Goal: Check status: Check status

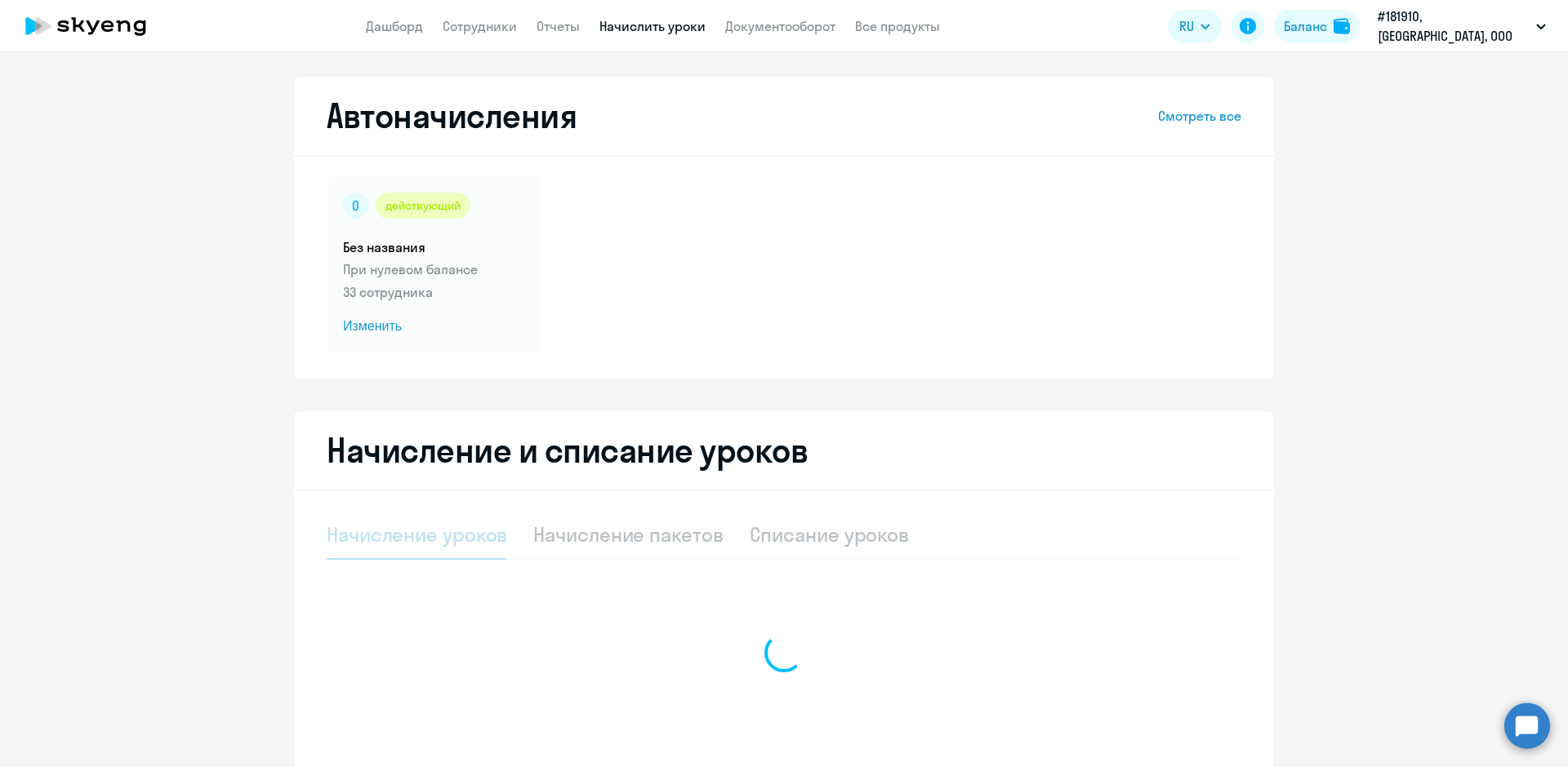
select select "10"
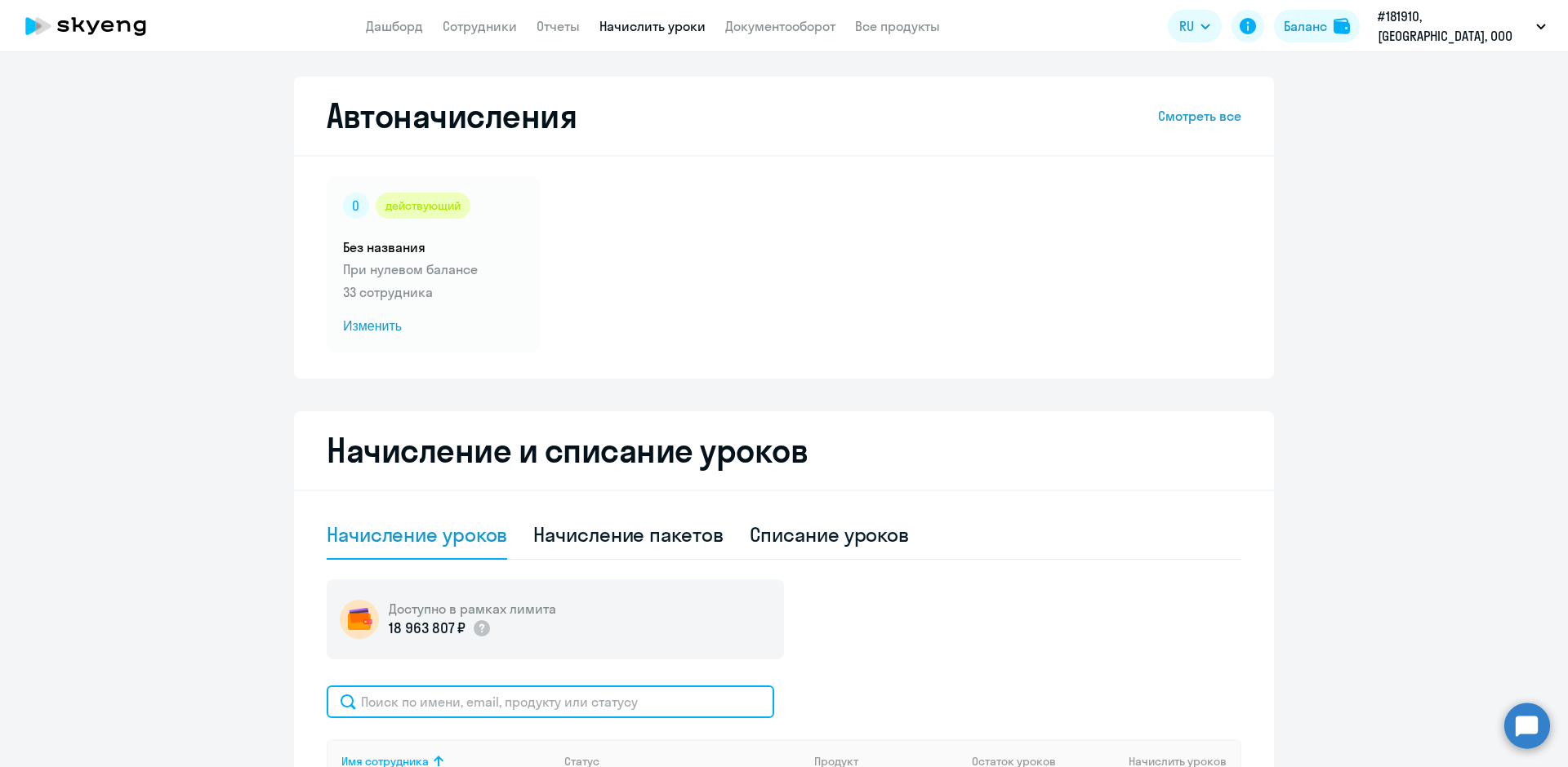
click at [425, 697] on input "text" at bounding box center [550, 702] width 448 height 32
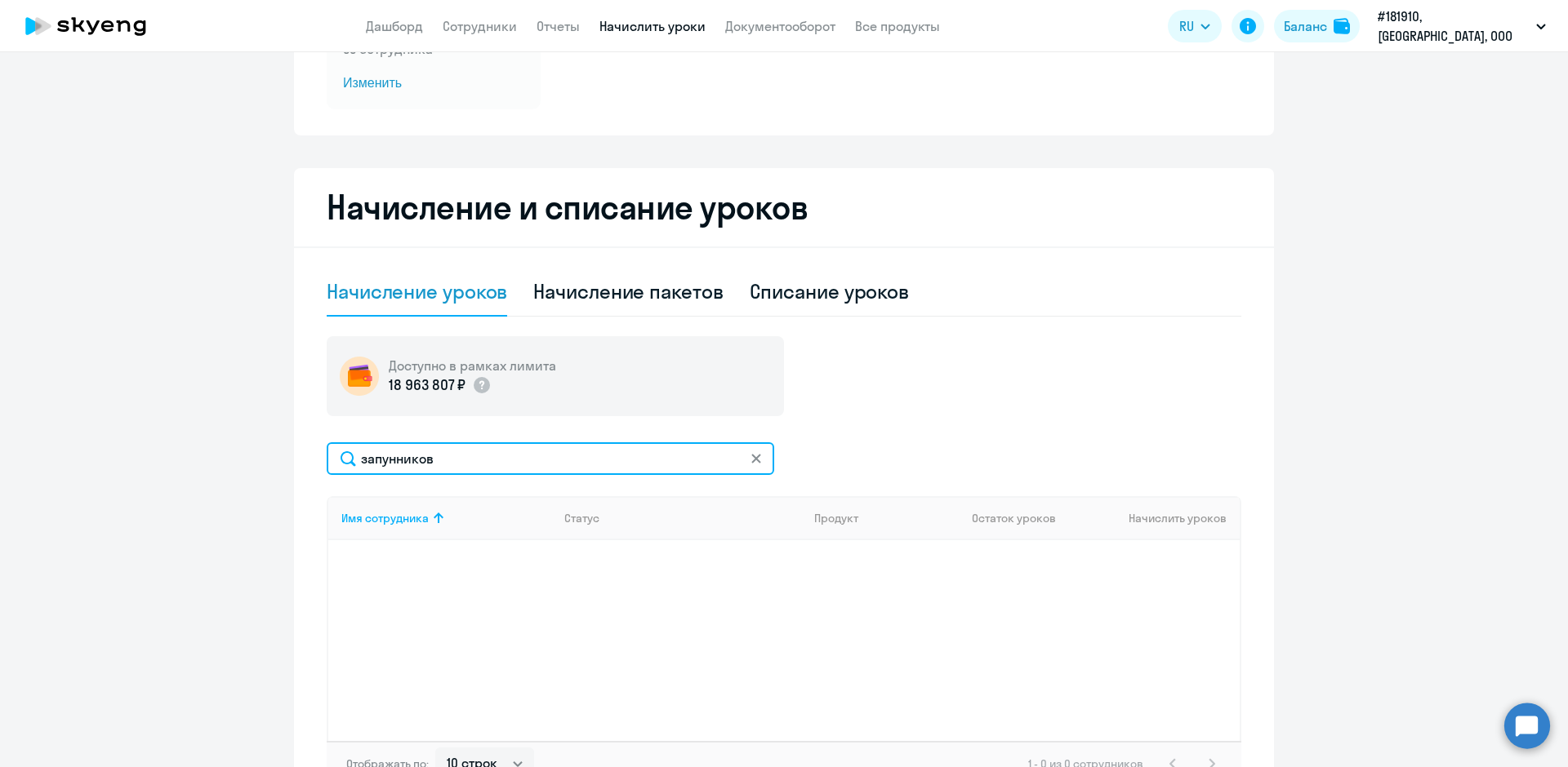
scroll to position [245, 0]
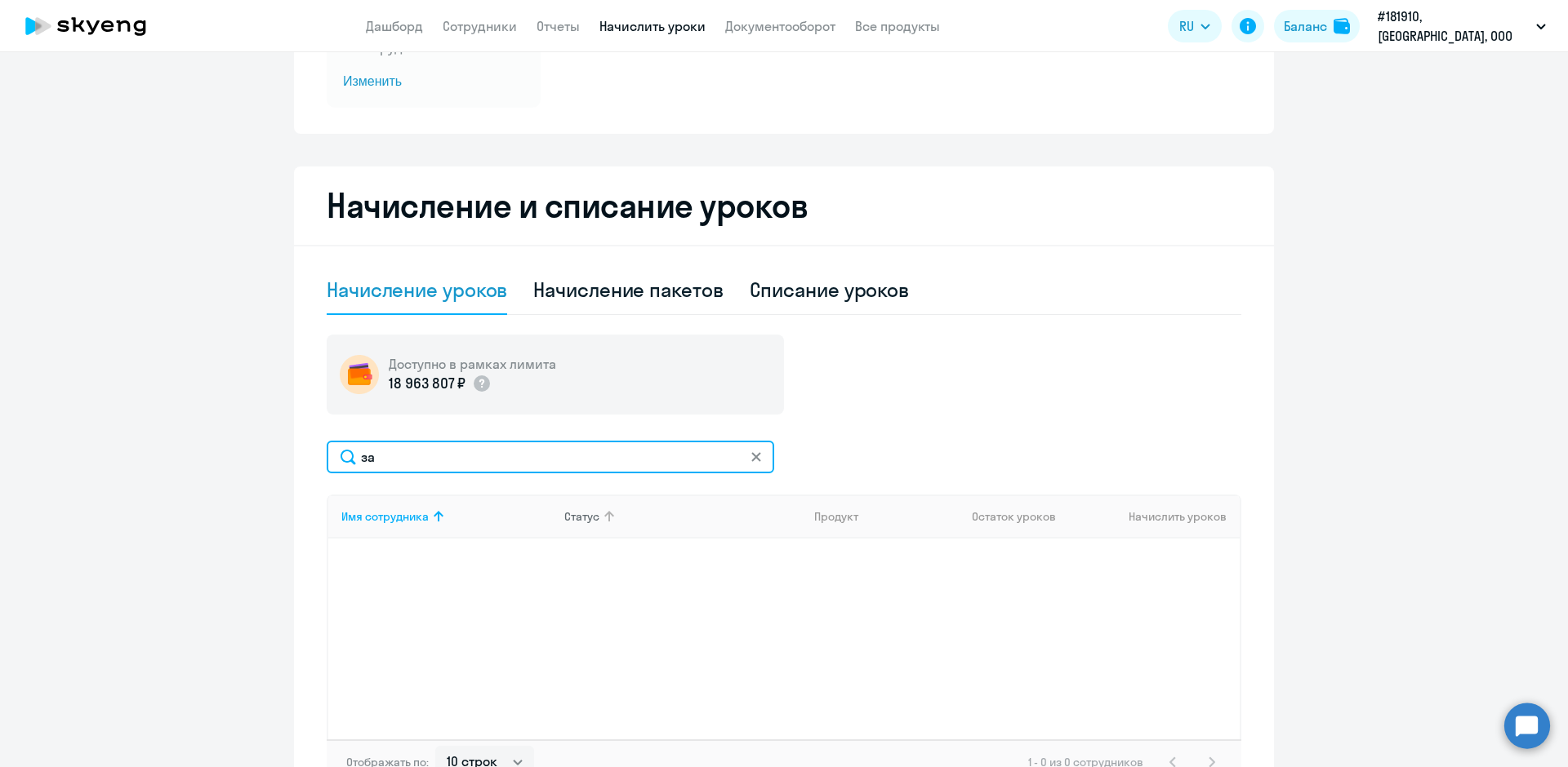
type input "з"
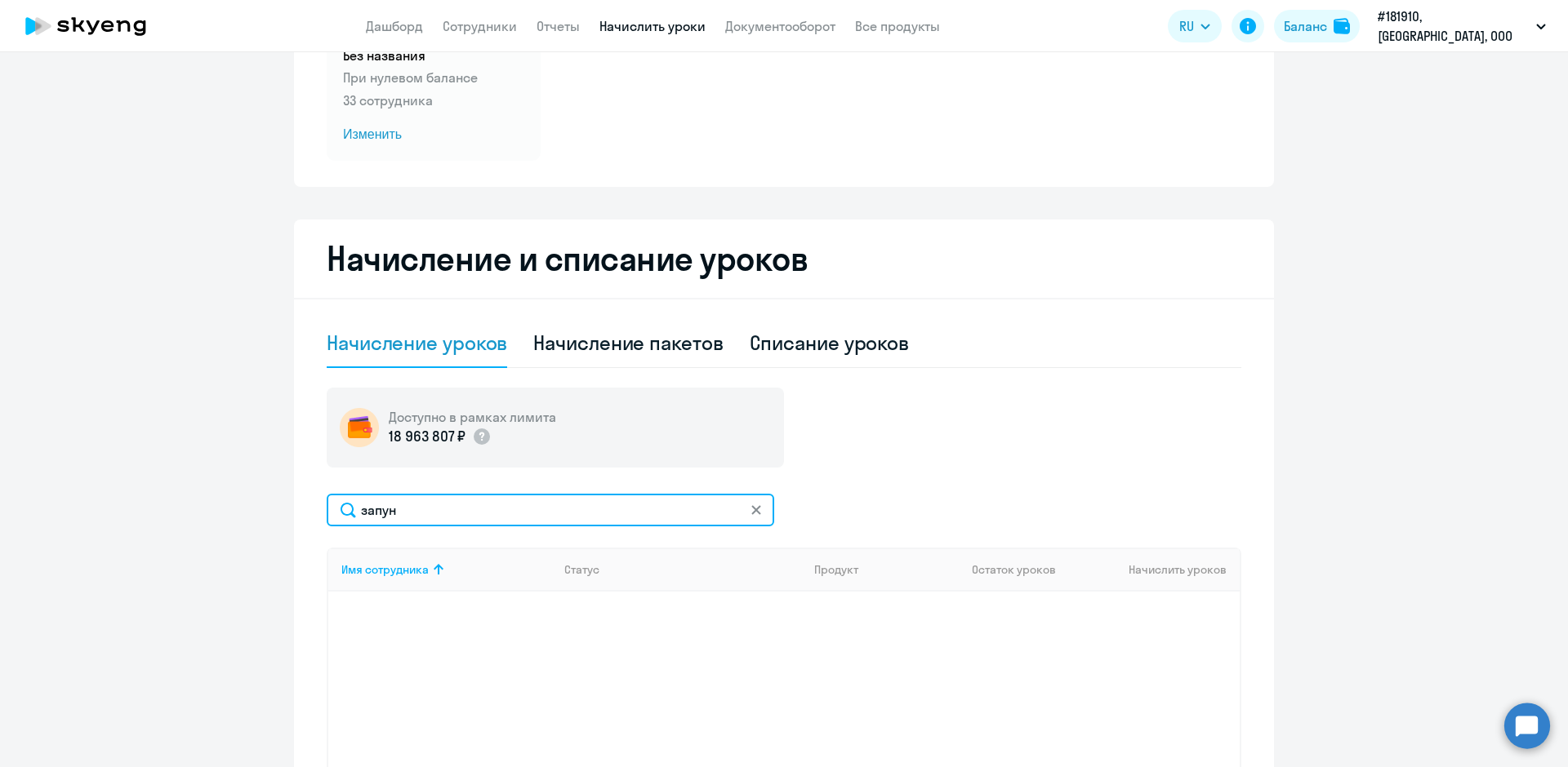
scroll to position [191, 0]
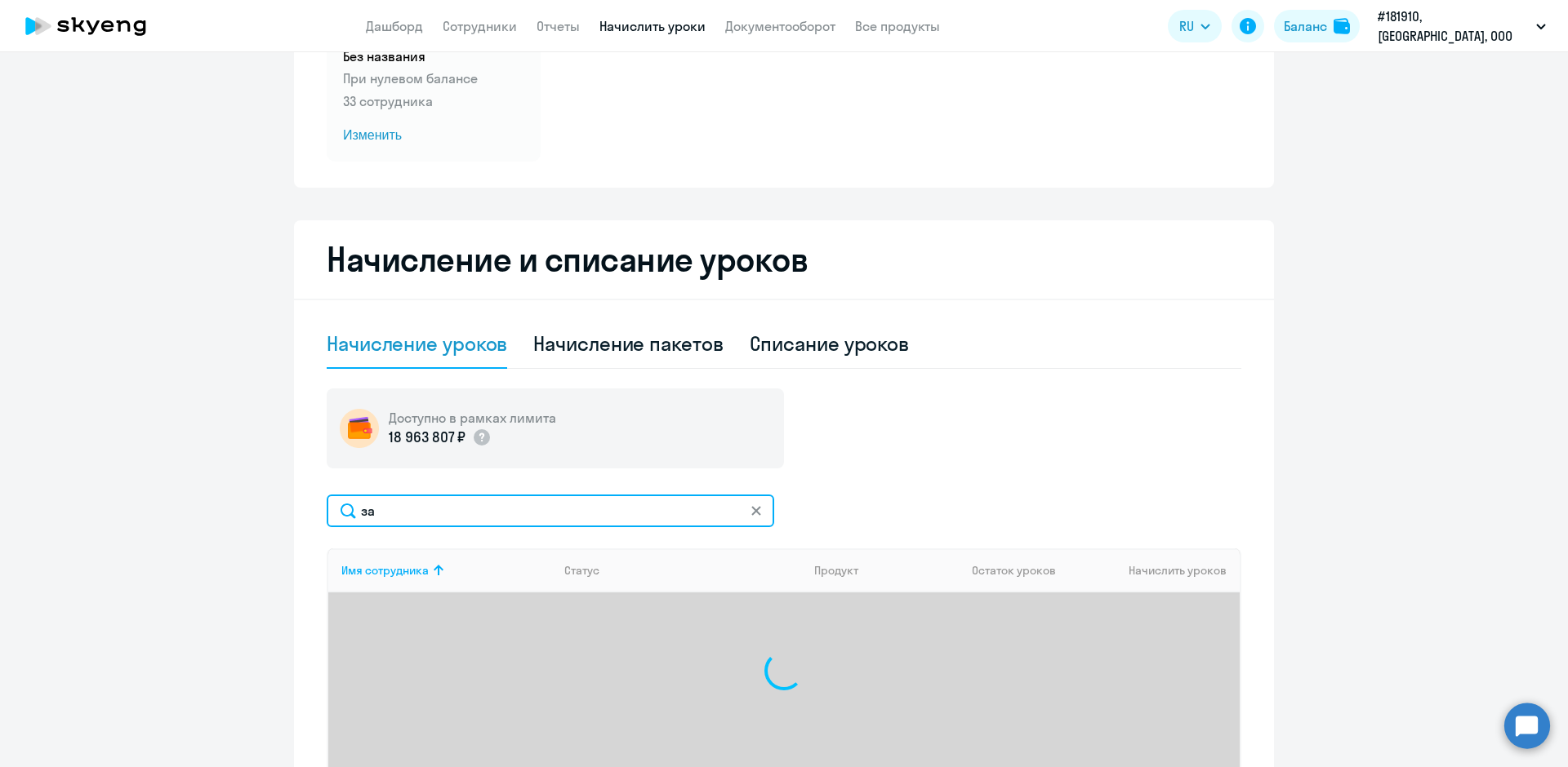
type input "з"
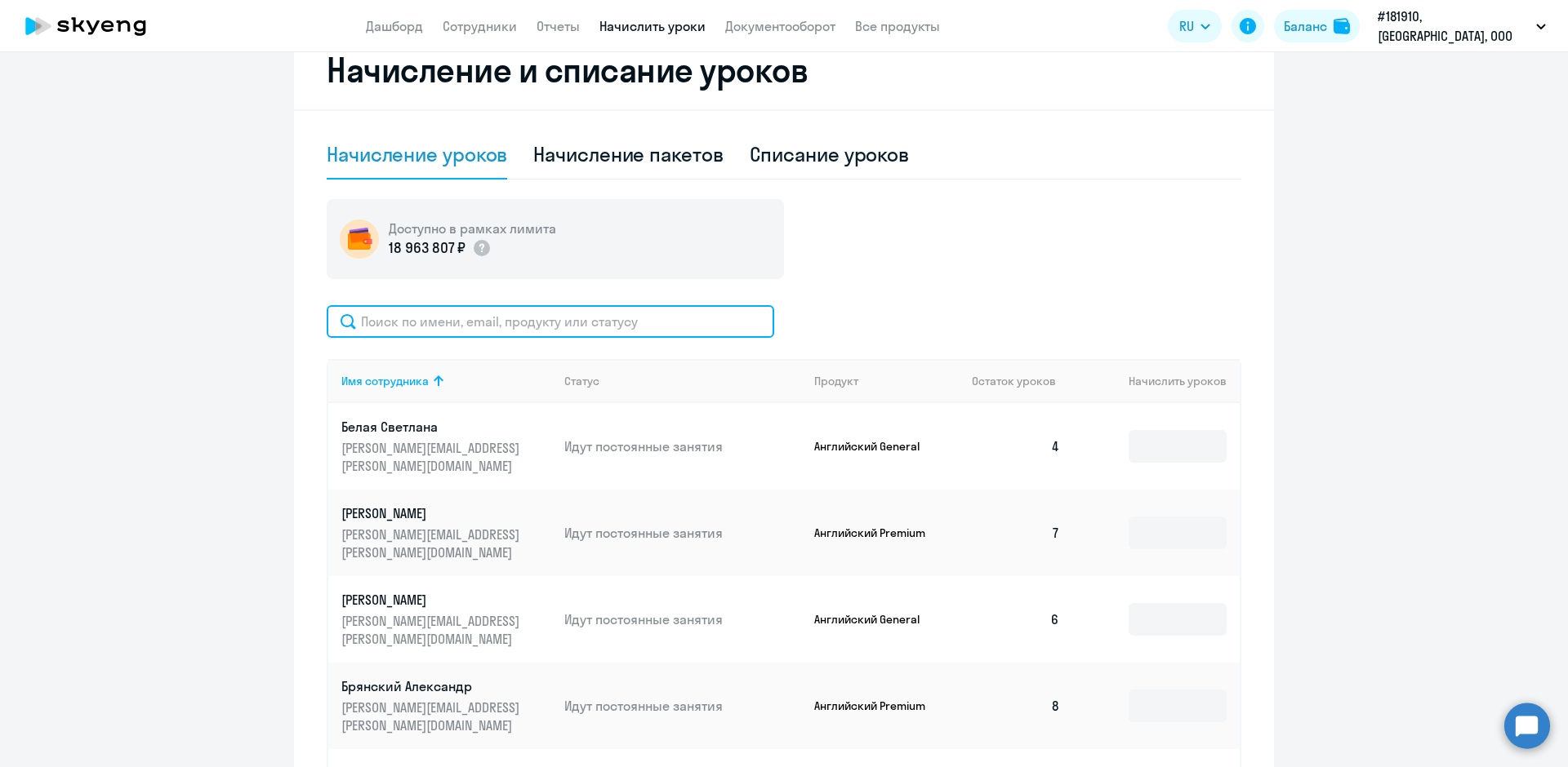
scroll to position [355, 0]
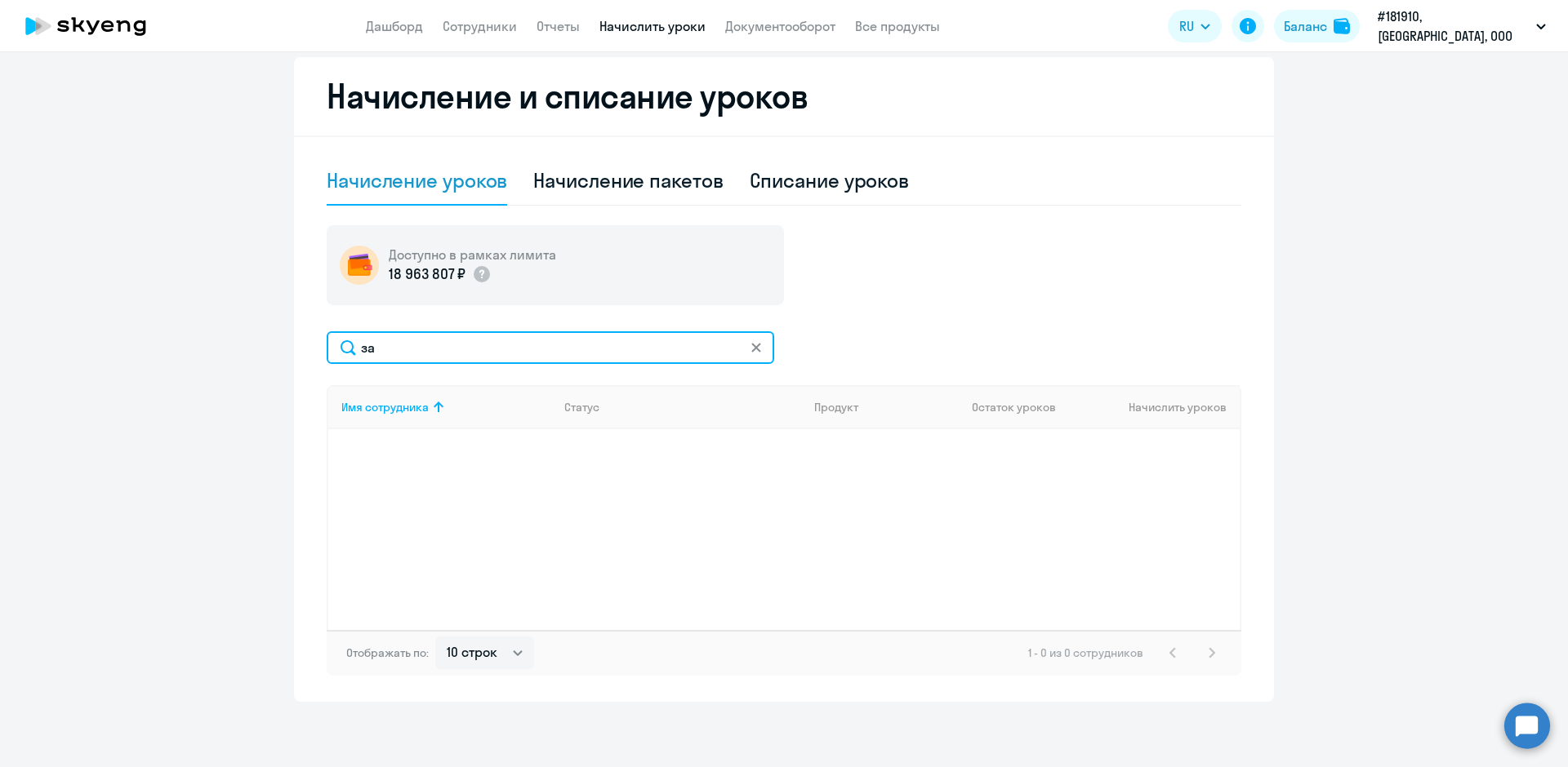
type input "з"
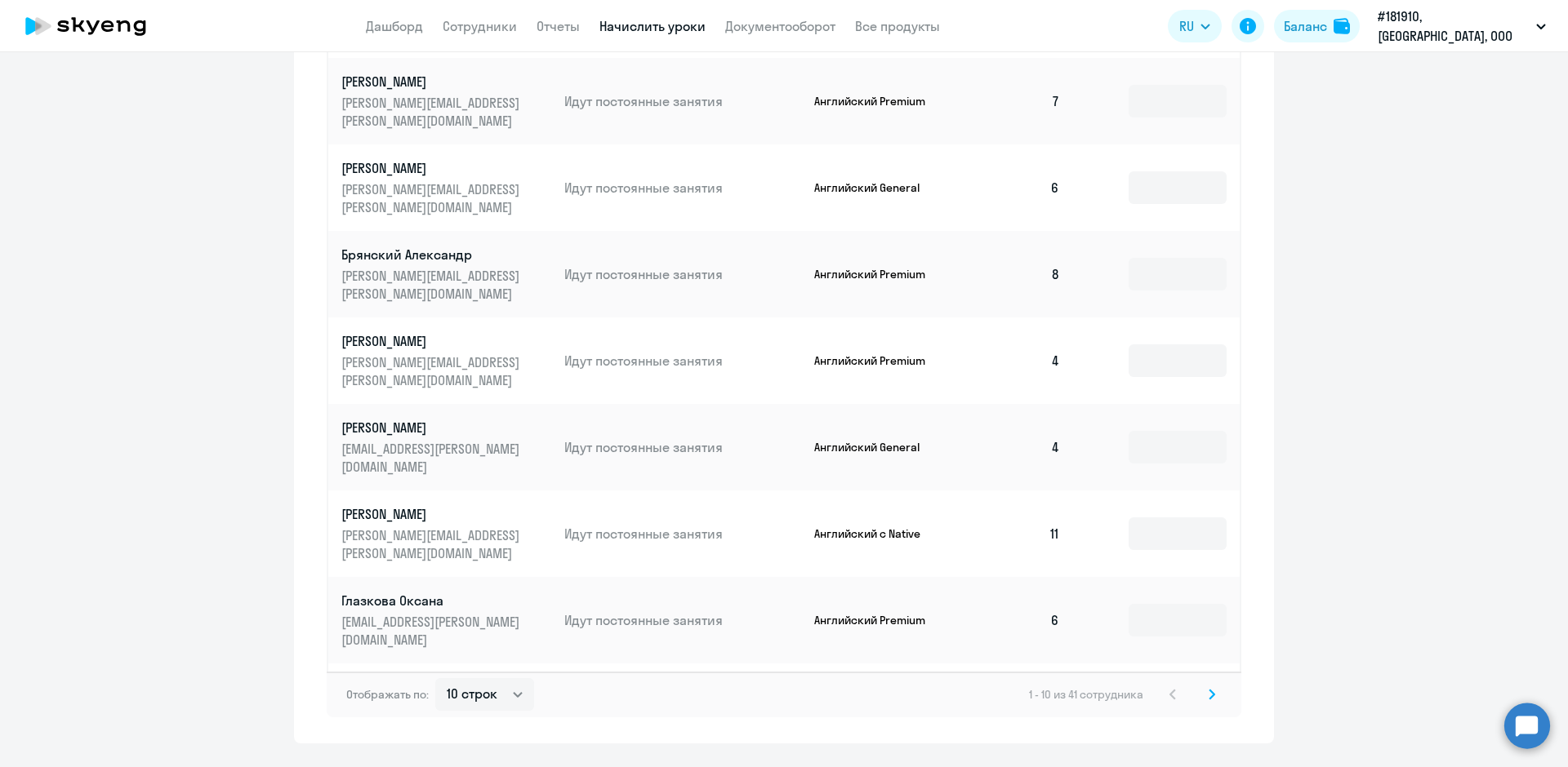
scroll to position [839, 0]
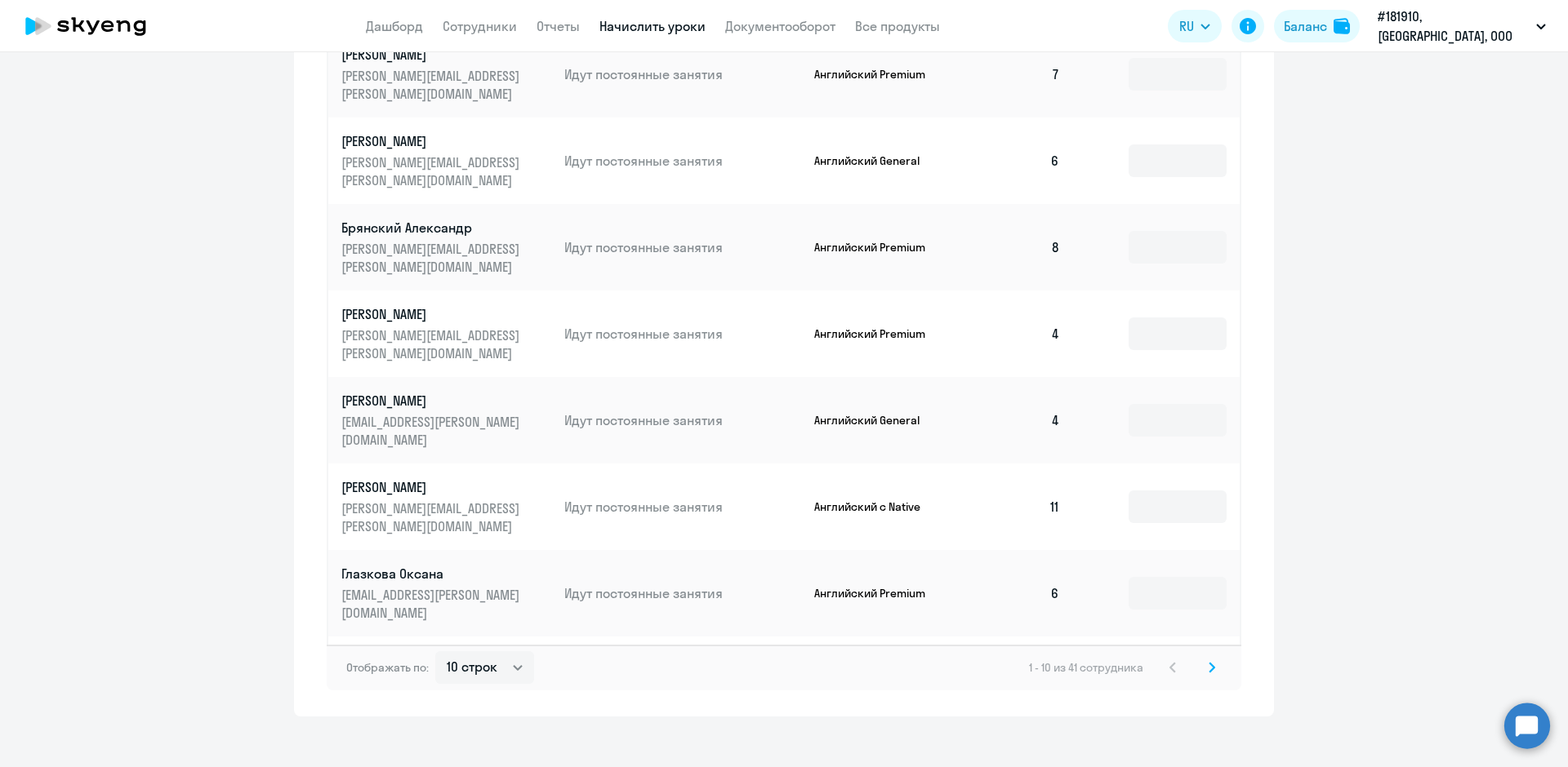
click at [1202, 658] on svg-icon at bounding box center [1211, 667] width 20 height 20
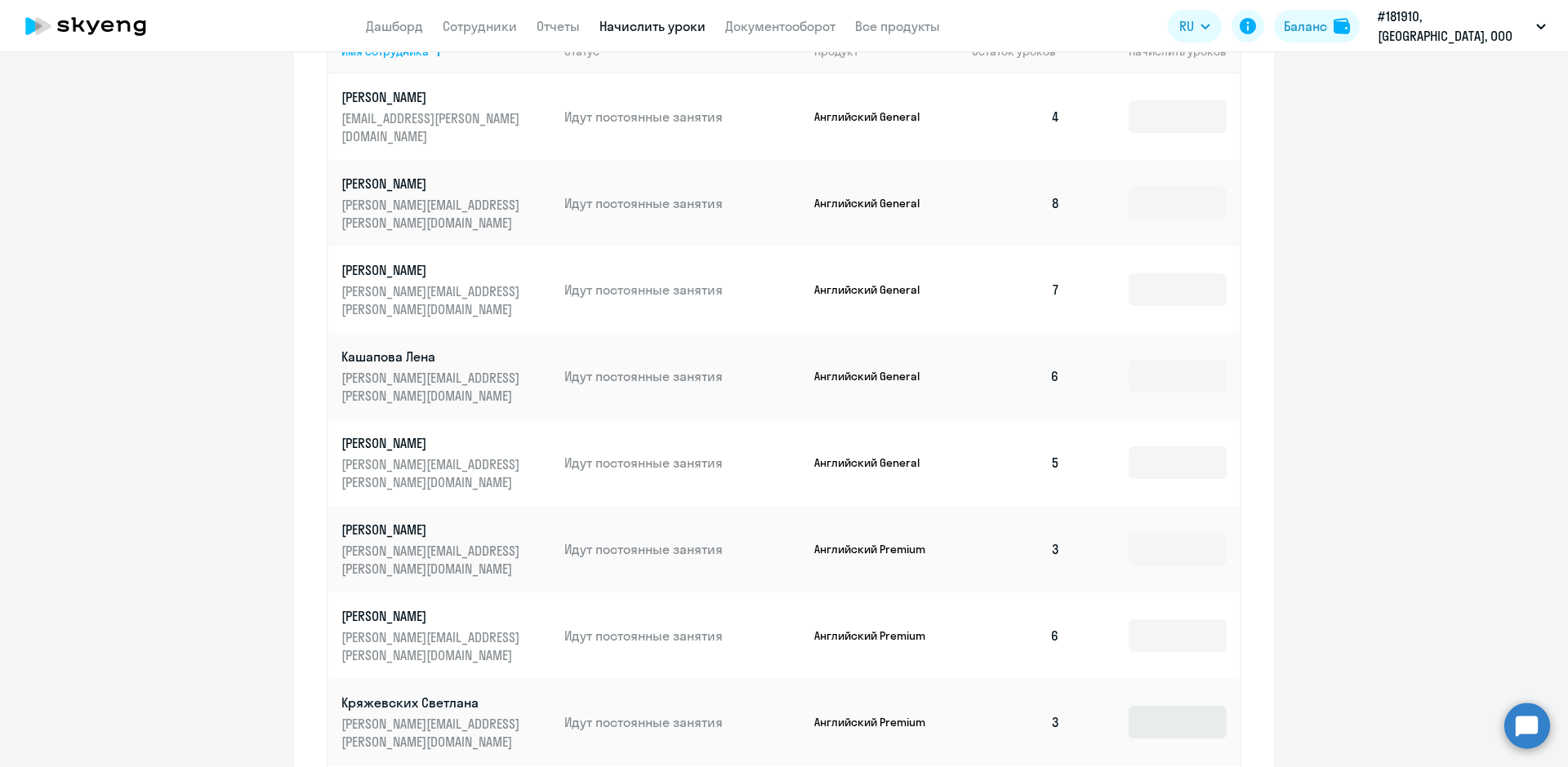
scroll to position [594, 0]
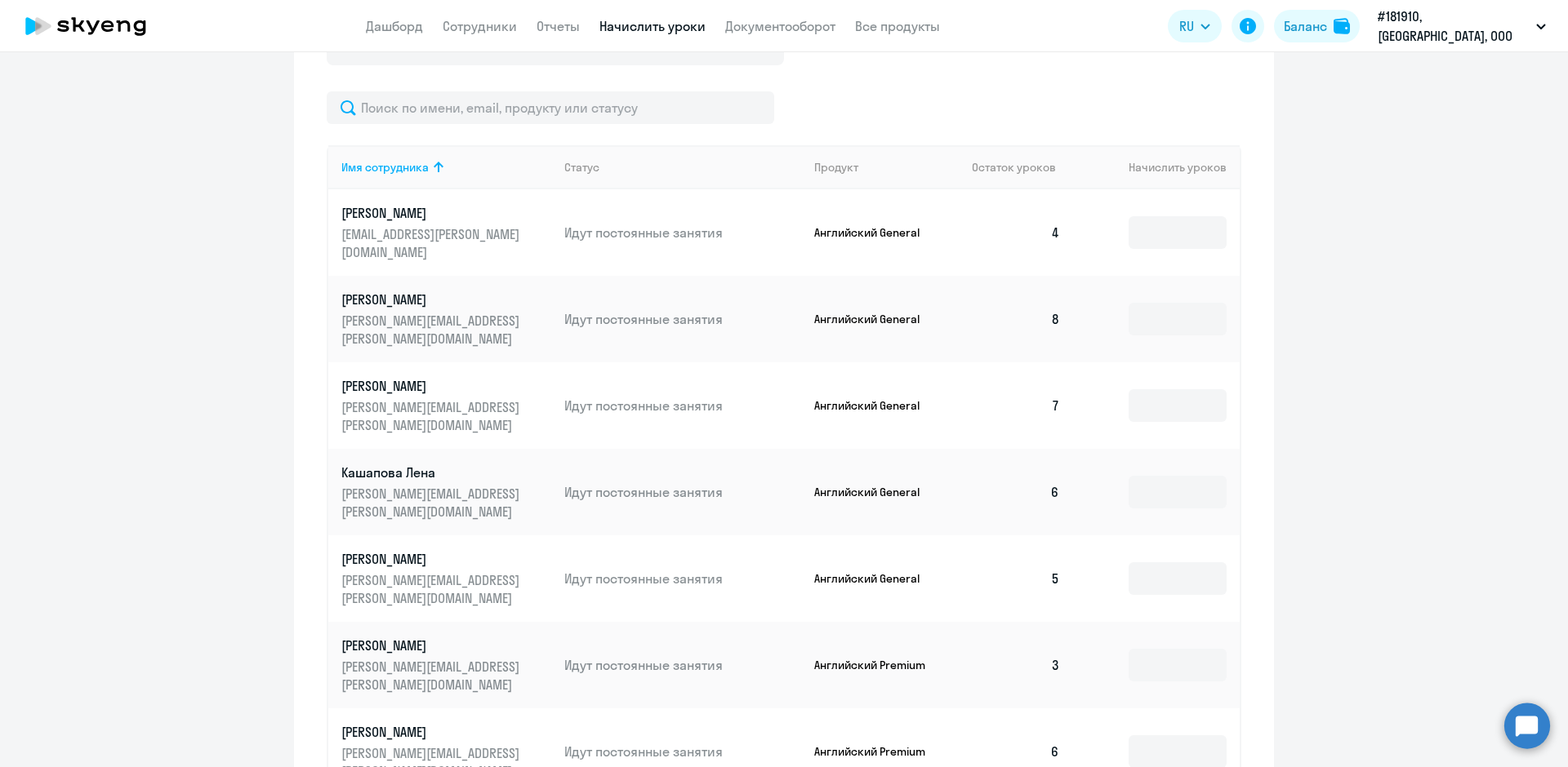
click at [686, 228] on p "Идут постоянные занятия" at bounding box center [683, 232] width 237 height 18
click at [1144, 222] on input at bounding box center [1177, 232] width 98 height 32
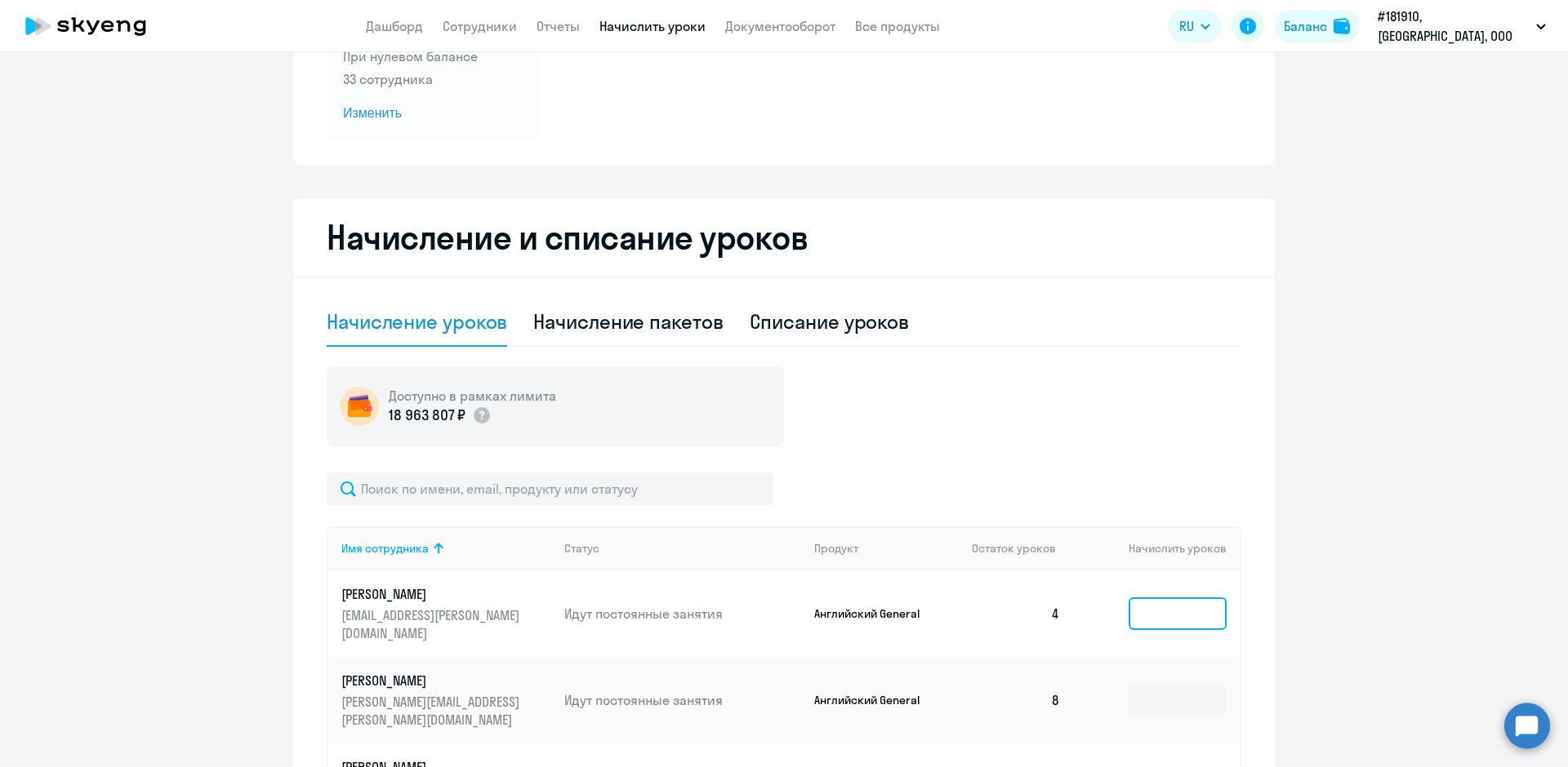
scroll to position [186, 0]
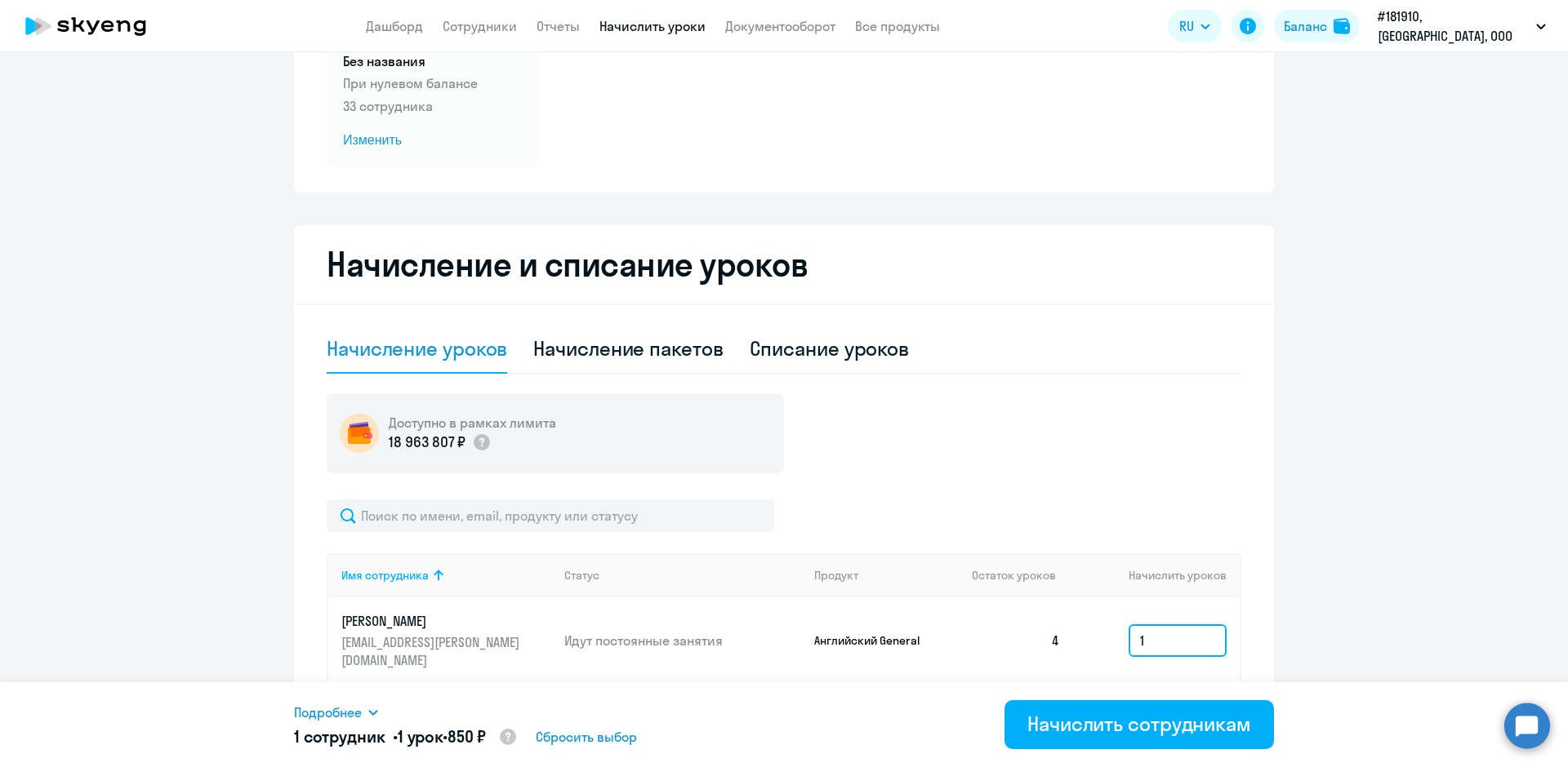
type input "1"
